Goal: Task Accomplishment & Management: Manage account settings

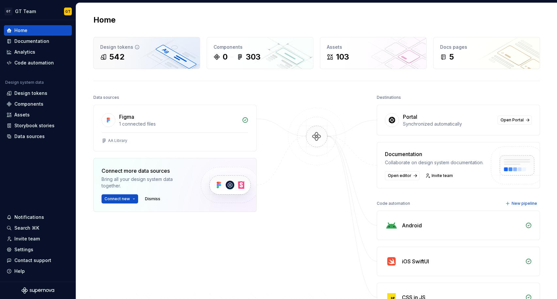
click at [155, 58] on div "542" at bounding box center [146, 57] width 93 height 10
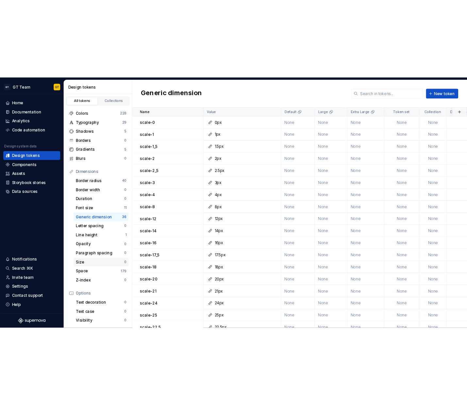
scroll to position [59, 0]
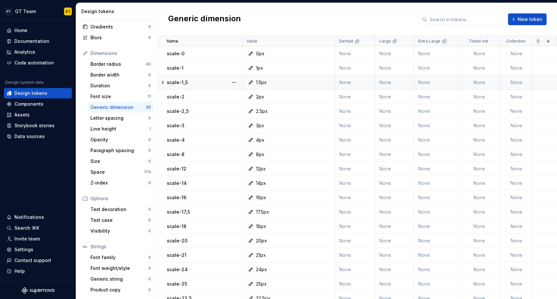
click at [177, 84] on p "scale-1_5" at bounding box center [177, 82] width 21 height 7
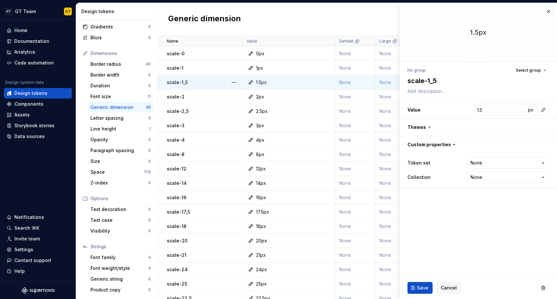
type textarea "*"
click at [425, 79] on textarea "scale-1_5" at bounding box center [477, 81] width 142 height 12
type textarea "scale-15"
type textarea "*"
type textarea "scale-1o5"
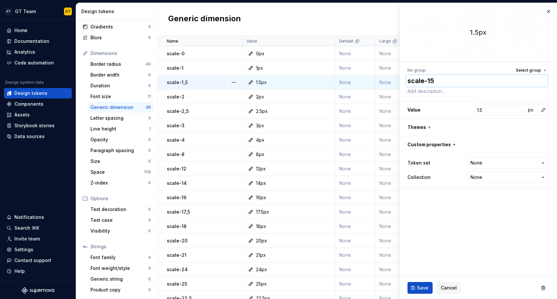
type textarea "*"
type textarea "scale-1o5"
click at [420, 283] on button "Save" at bounding box center [420, 288] width 25 height 12
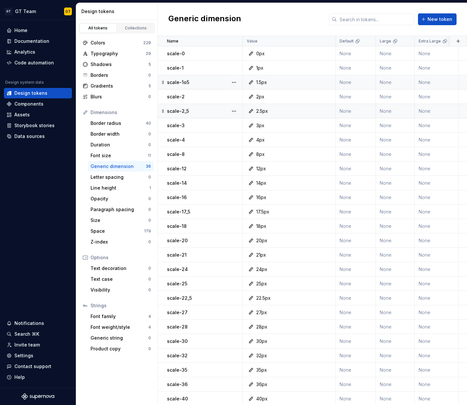
click at [188, 112] on p "scale-2_5" at bounding box center [178, 111] width 22 height 7
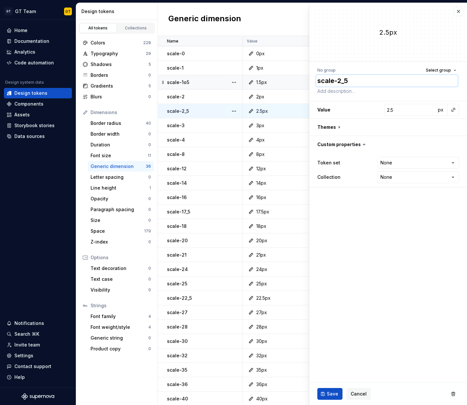
click at [346, 77] on textarea "scale-2_5" at bounding box center [387, 81] width 142 height 12
type textarea "*"
type textarea "scale-25"
type textarea "*"
type textarea "scale-205"
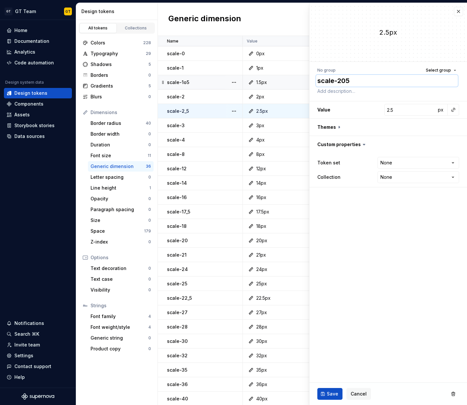
type textarea "*"
type textarea "scale-25"
type textarea "*"
type textarea "scale-2k5"
type textarea "*"
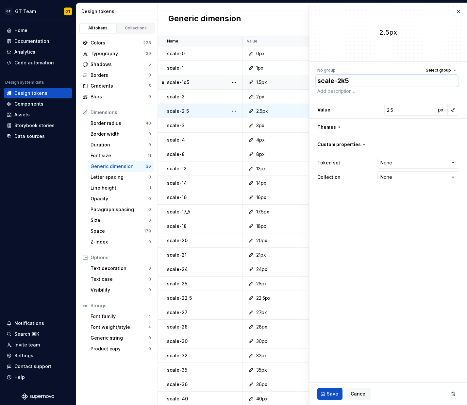
type textarea "scale-25"
type textarea "*"
type textarea "scale-2o5"
click at [320, 298] on button "Save" at bounding box center [329, 394] width 25 height 12
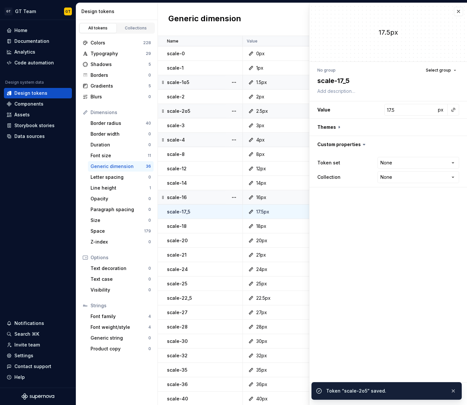
click at [348, 73] on div "No group Select group" at bounding box center [388, 70] width 142 height 9
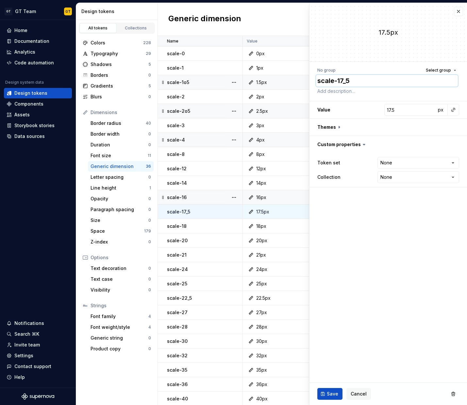
click at [349, 80] on textarea "scale-17_5" at bounding box center [387, 81] width 142 height 12
type textarea "*"
type textarea "scale-175"
type textarea "*"
type textarea "scale-17o5"
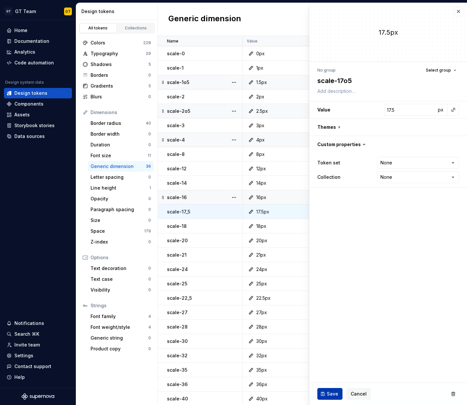
click at [328, 298] on span "Save" at bounding box center [332, 393] width 11 height 7
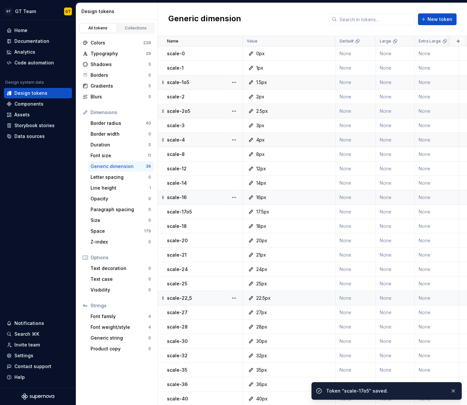
click at [196, 298] on div "scale-22_5" at bounding box center [204, 298] width 75 height 7
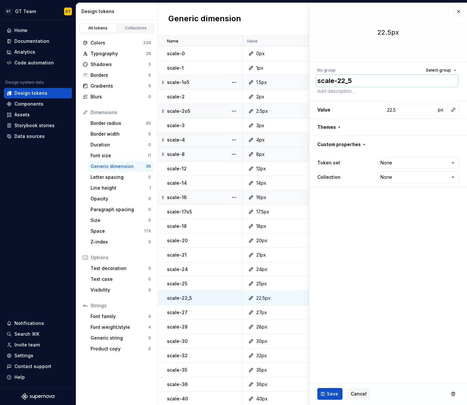
click at [350, 81] on textarea "scale-22_5" at bounding box center [387, 81] width 142 height 12
type textarea "*"
type textarea "scale-225"
type textarea "*"
type textarea "scale-22i5"
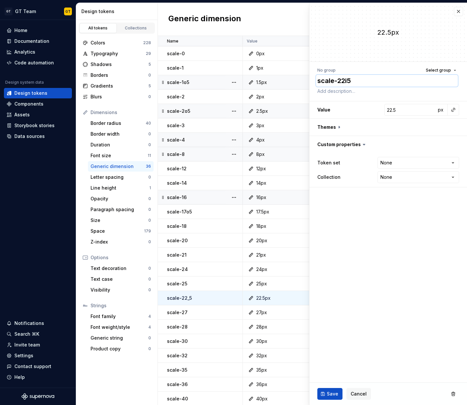
type textarea "*"
type textarea "scale-225"
type textarea "*"
type textarea "scale-22o5"
click at [325, 298] on button "Save" at bounding box center [329, 394] width 25 height 12
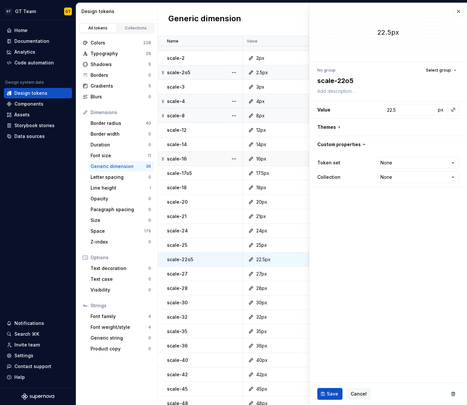
type textarea "*"
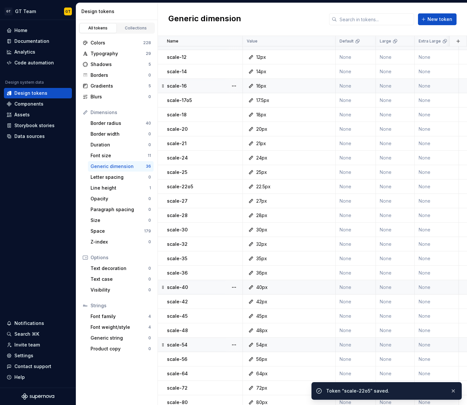
scroll to position [159, 0]
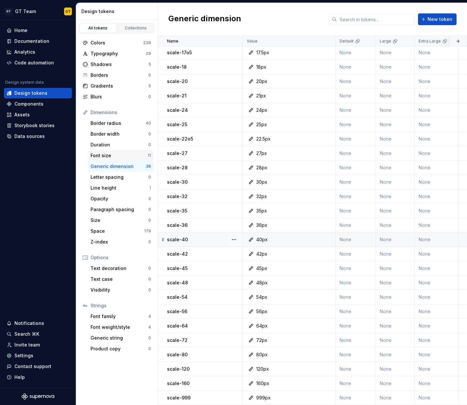
click at [122, 154] on div "Font size" at bounding box center [118, 155] width 57 height 7
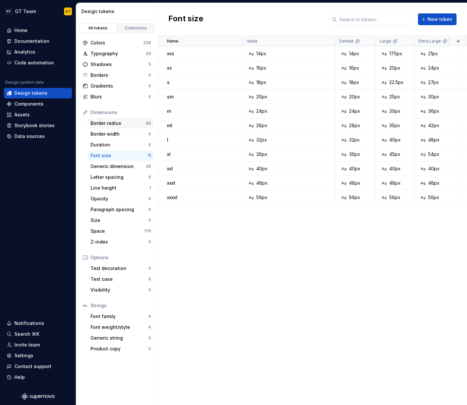
click at [111, 126] on div "Border radius" at bounding box center [117, 123] width 55 height 7
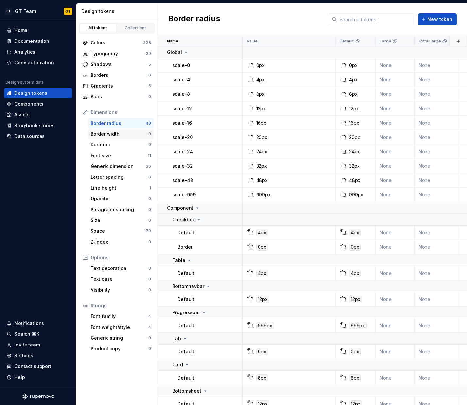
click at [114, 134] on div "Border width" at bounding box center [119, 134] width 58 height 7
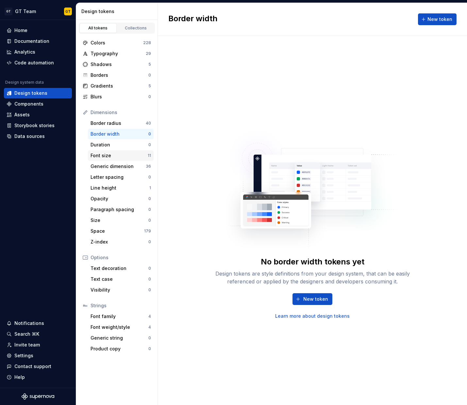
click at [113, 156] on div "Font size" at bounding box center [118, 155] width 57 height 7
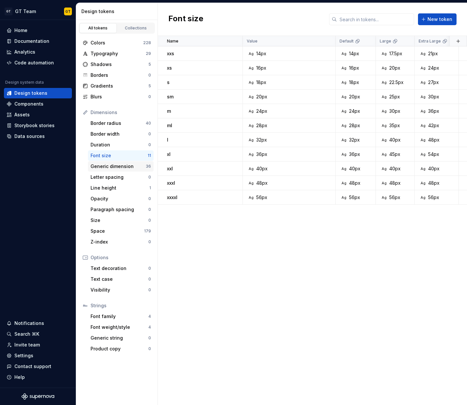
click at [113, 165] on div "Generic dimension" at bounding box center [117, 166] width 55 height 7
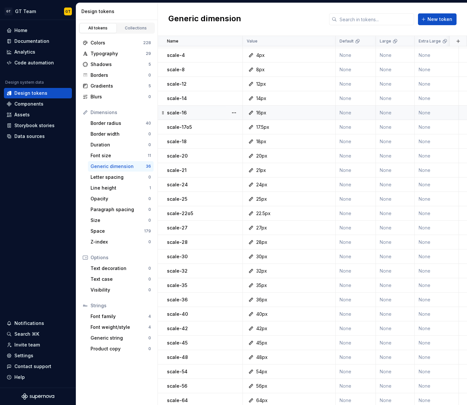
scroll to position [159, 0]
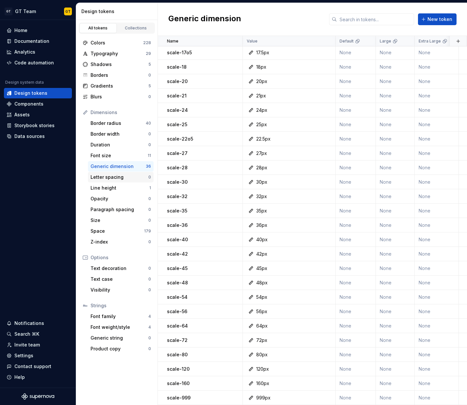
click at [119, 174] on div "Letter spacing" at bounding box center [119, 177] width 58 height 7
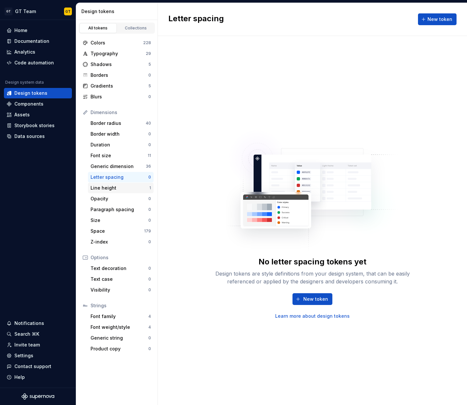
click at [121, 185] on div "Line height" at bounding box center [119, 188] width 59 height 7
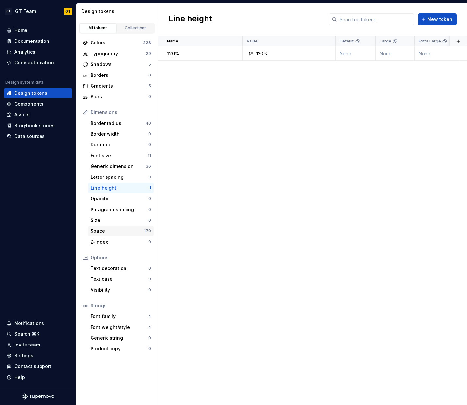
click at [112, 233] on div "Space" at bounding box center [117, 231] width 54 height 7
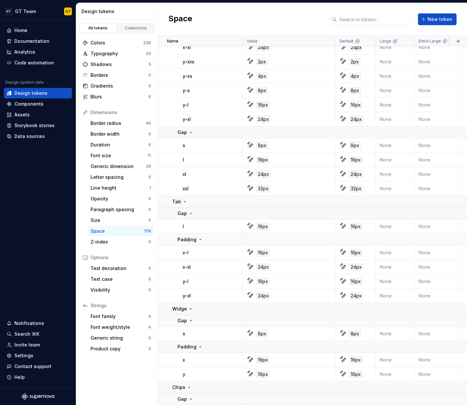
scroll to position [3214, 0]
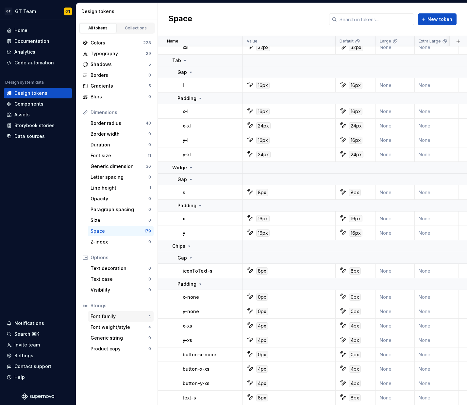
click at [110, 298] on div "Font family" at bounding box center [119, 316] width 58 height 7
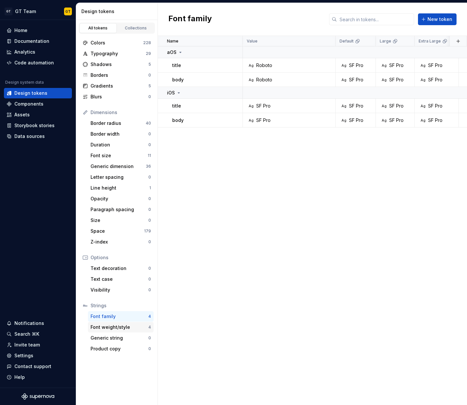
click at [114, 298] on div "Font weight/style" at bounding box center [119, 327] width 58 height 7
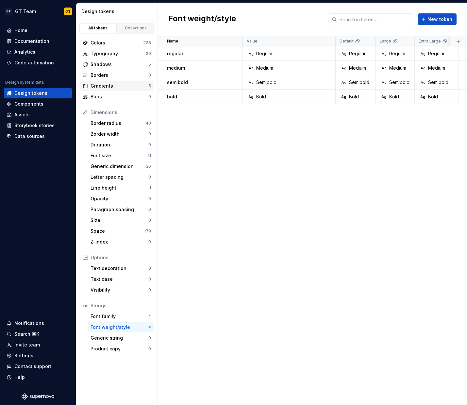
click at [119, 86] on div "Gradients" at bounding box center [119, 86] width 58 height 7
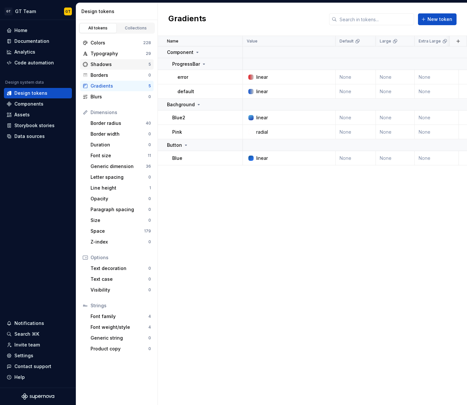
click at [119, 63] on div "Shadows" at bounding box center [119, 64] width 58 height 7
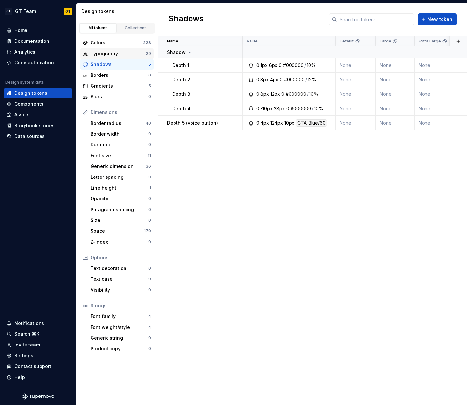
click at [117, 53] on div "Typography" at bounding box center [117, 53] width 55 height 7
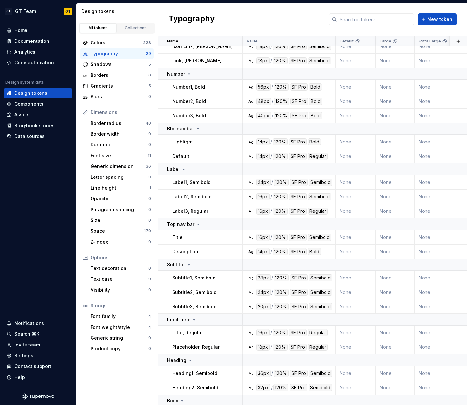
scroll to position [176, 0]
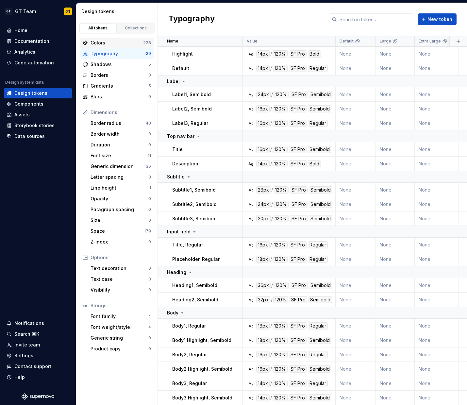
click at [111, 42] on div "Colors" at bounding box center [116, 43] width 53 height 7
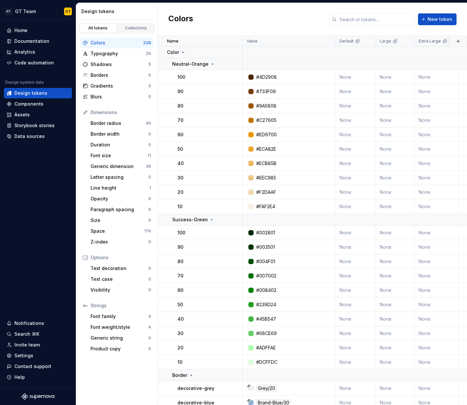
click at [289, 17] on div "Colors New token" at bounding box center [312, 19] width 309 height 33
